Goal: Task Accomplishment & Management: Use online tool/utility

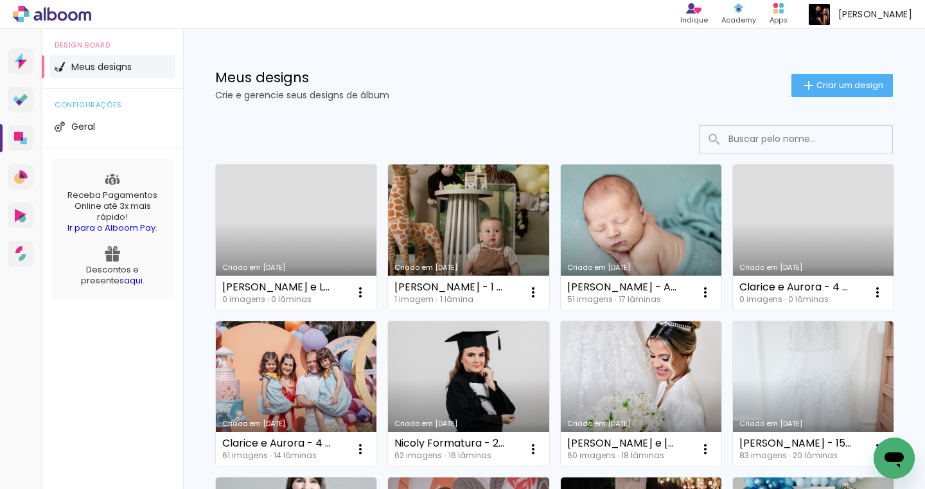
click at [643, 224] on link "Criado em [DATE]" at bounding box center [641, 236] width 161 height 145
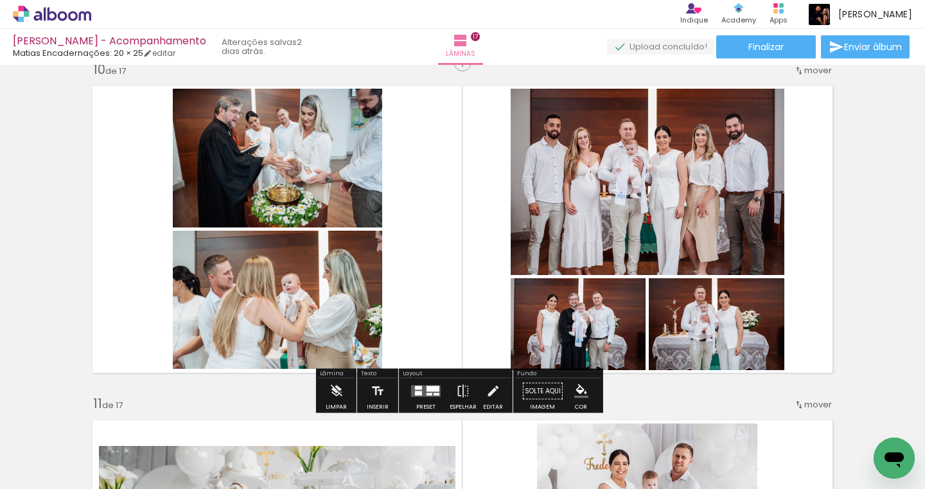
scroll to position [3015, 0]
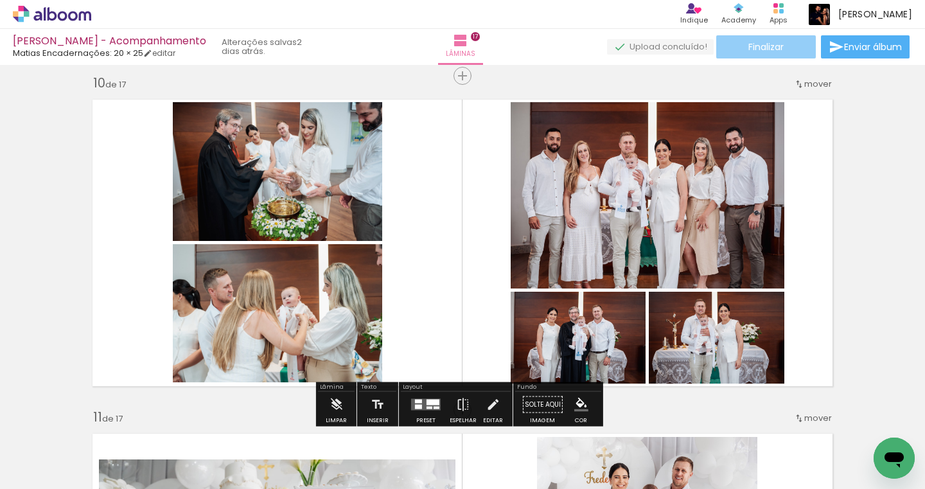
click at [769, 47] on span "Finalizar" at bounding box center [765, 46] width 35 height 9
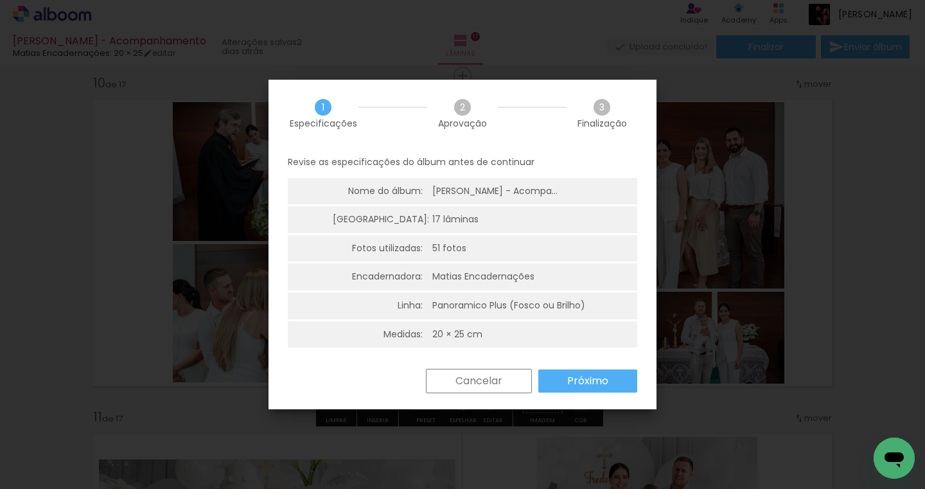
drag, startPoint x: 611, startPoint y: 380, endPoint x: 611, endPoint y: 372, distance: 7.7
click at [611, 379] on paper-button "Próximo" at bounding box center [587, 380] width 99 height 23
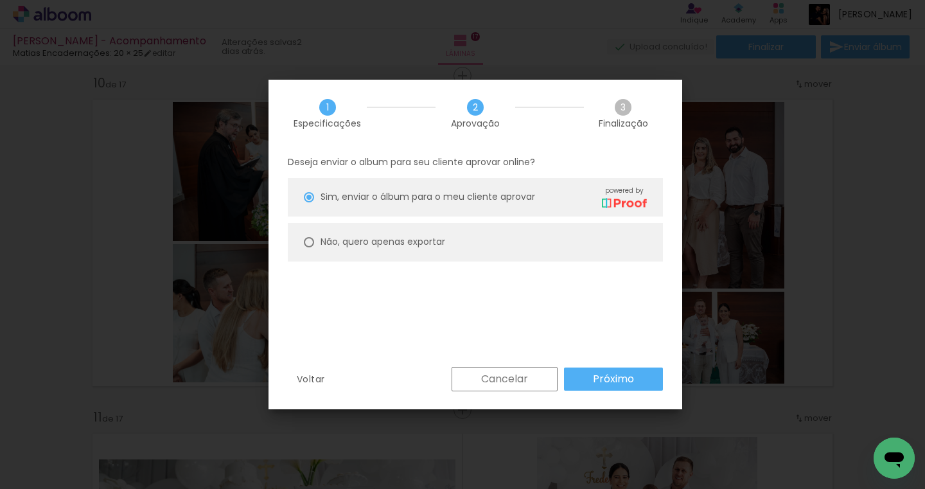
click at [0, 0] on slot "Próximo" at bounding box center [0, 0] width 0 height 0
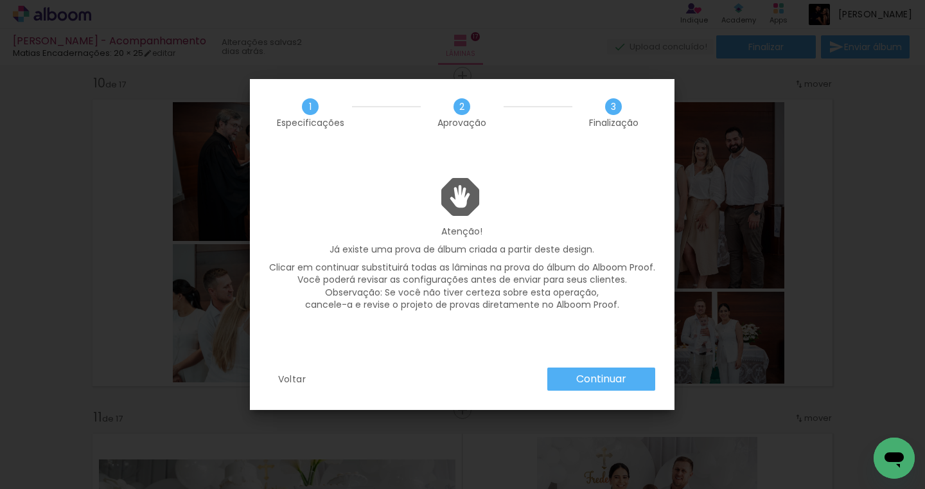
click at [0, 0] on slot "Continuar" at bounding box center [0, 0] width 0 height 0
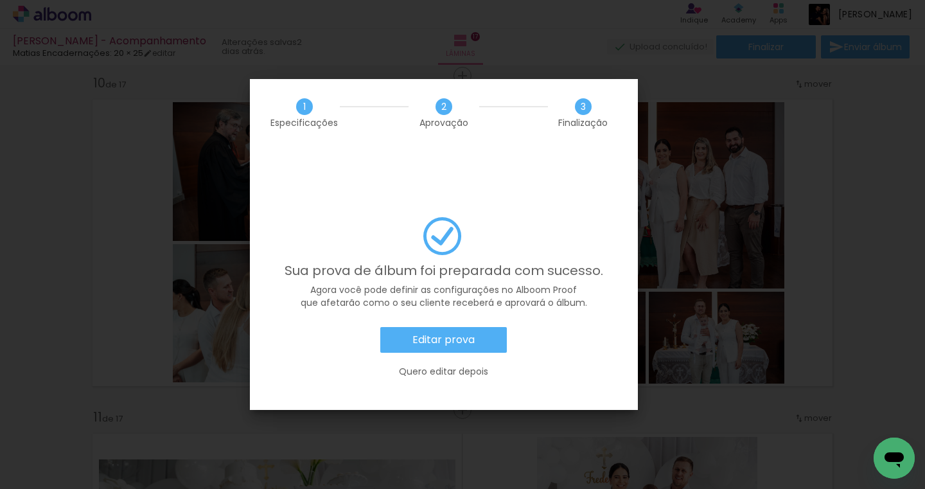
drag, startPoint x: 463, startPoint y: 305, endPoint x: 472, endPoint y: 314, distance: 12.7
click at [0, 0] on slot "Editar prova" at bounding box center [0, 0] width 0 height 0
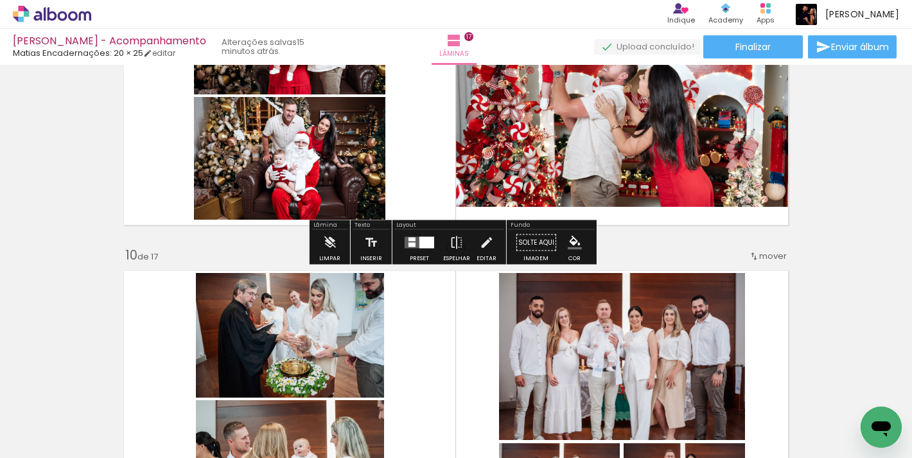
scroll to position [2564, 0]
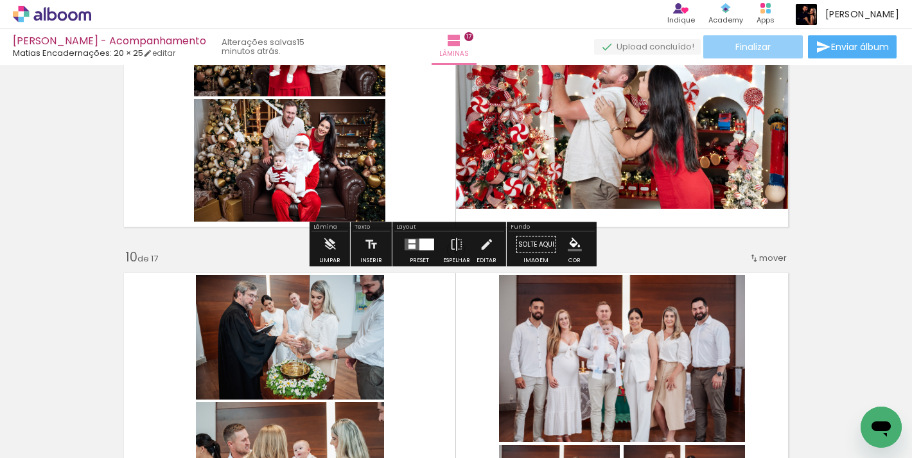
click at [728, 48] on paper-button "Finalizar" at bounding box center [753, 46] width 100 height 23
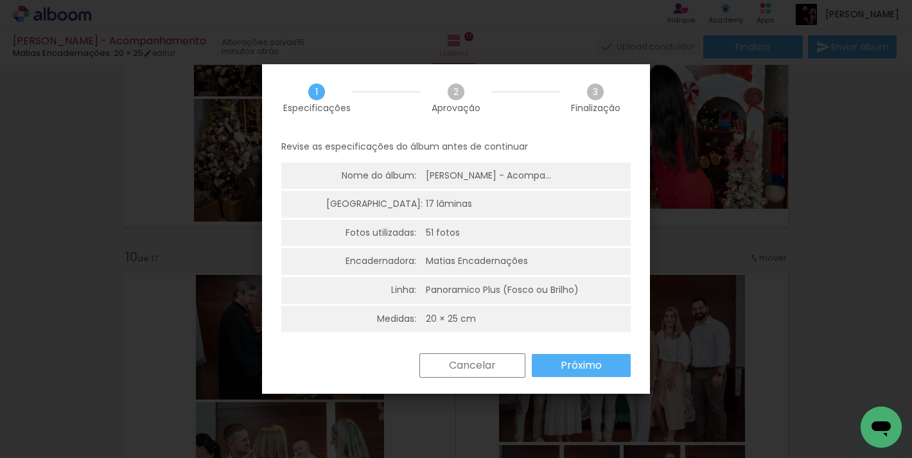
click at [0, 0] on slot "Próximo" at bounding box center [0, 0] width 0 height 0
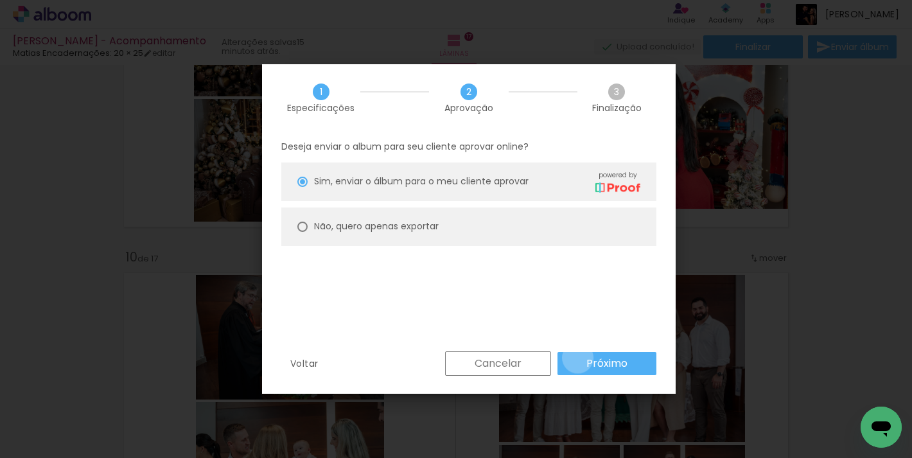
click at [578, 357] on paper-button "Próximo" at bounding box center [606, 363] width 99 height 23
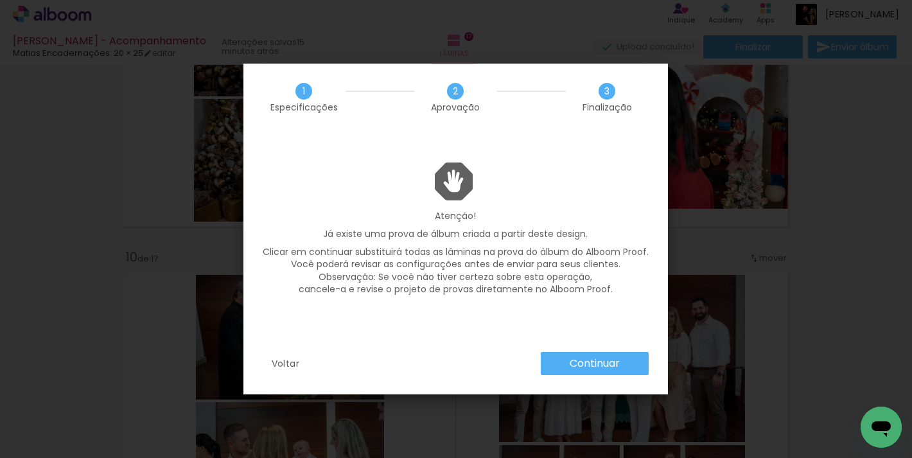
click at [0, 0] on slot "Continuar" at bounding box center [0, 0] width 0 height 0
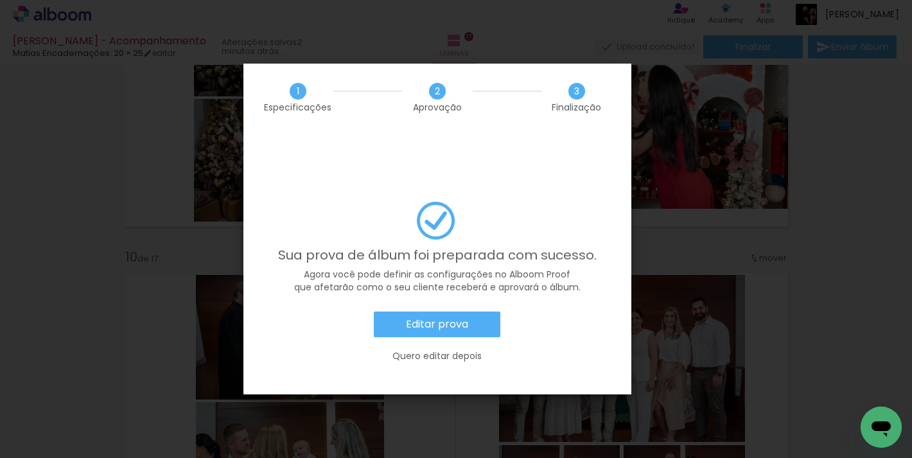
click at [403, 311] on paper-button "Editar prova" at bounding box center [437, 324] width 126 height 26
